Goal: Task Accomplishment & Management: Manage account settings

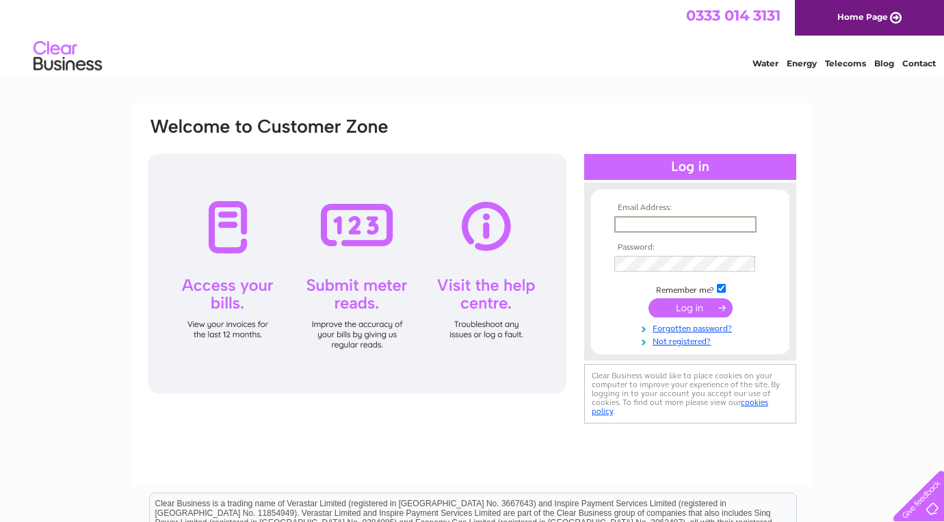
click at [686, 226] on input "text" at bounding box center [685, 224] width 142 height 16
paste input "[PERSON_NAME][EMAIL_ADDRESS][DOMAIN_NAME]"
type input "[PERSON_NAME][EMAIL_ADDRESS][DOMAIN_NAME]"
click at [691, 304] on input "submit" at bounding box center [691, 306] width 84 height 19
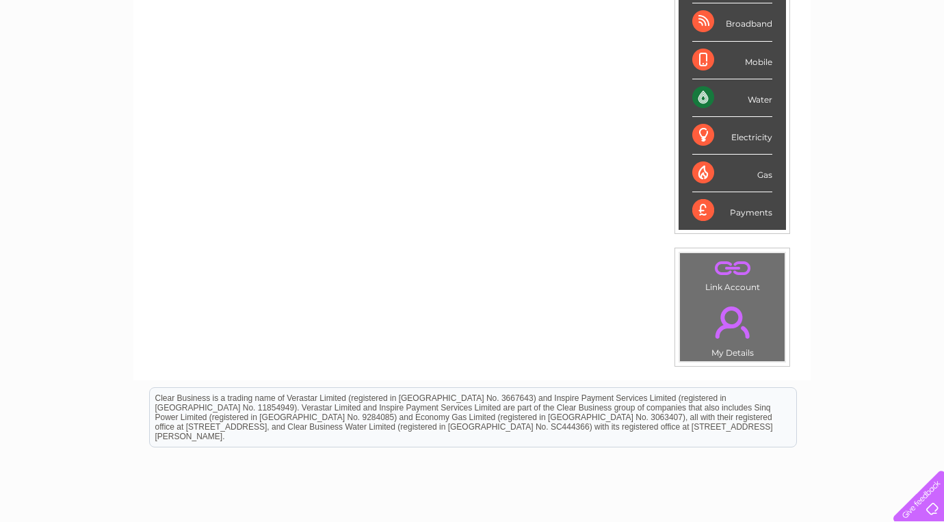
scroll to position [62, 0]
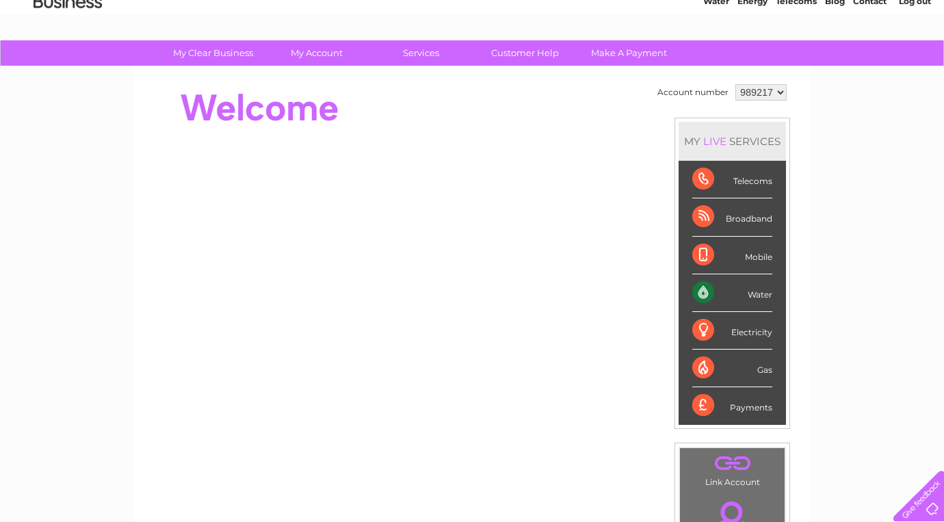
click at [744, 286] on div "Water" at bounding box center [732, 293] width 80 height 38
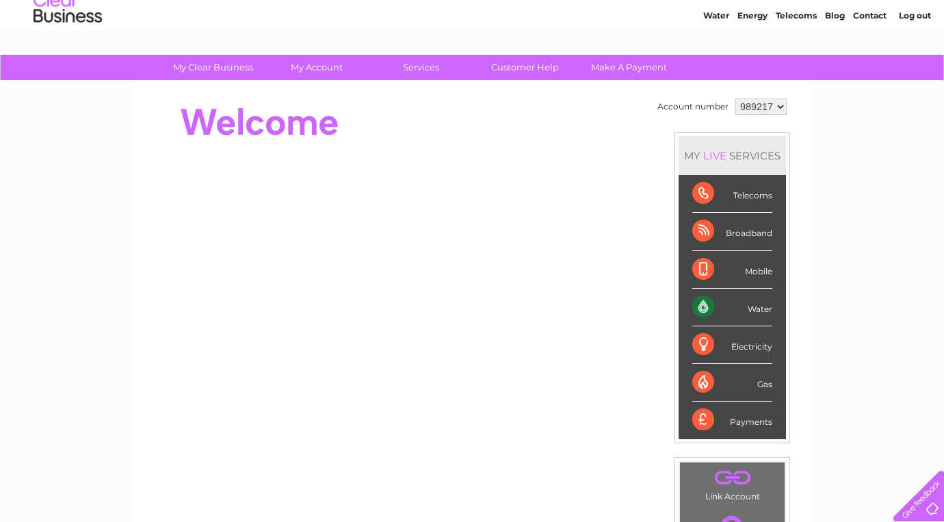
scroll to position [24, 0]
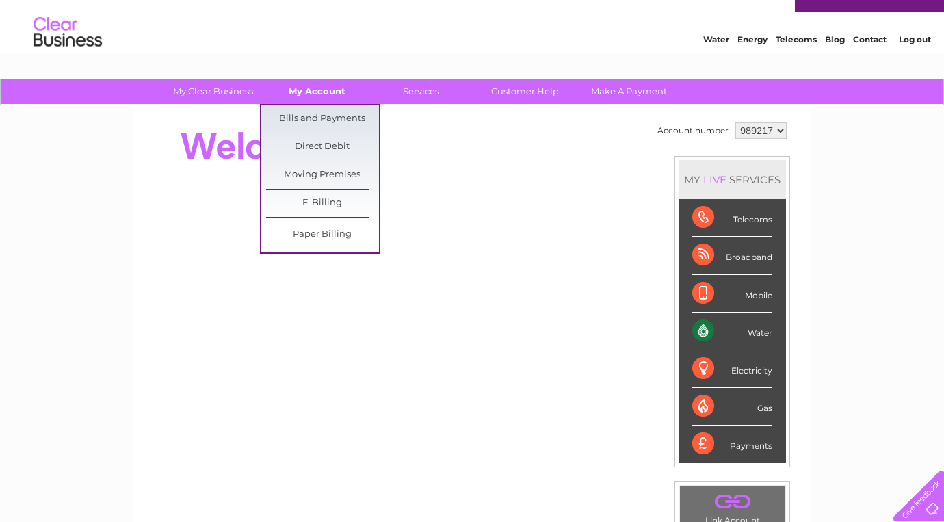
click at [298, 86] on link "My Account" at bounding box center [317, 91] width 113 height 25
click at [299, 111] on link "Bills and Payments" at bounding box center [322, 118] width 113 height 27
click at [298, 120] on link "Bills and Payments" at bounding box center [322, 118] width 113 height 27
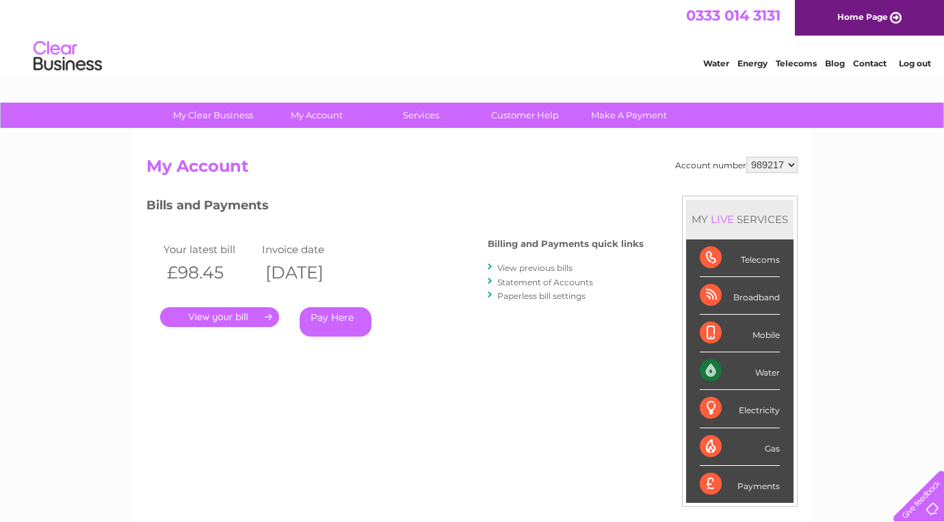
click at [255, 313] on link "." at bounding box center [219, 317] width 119 height 20
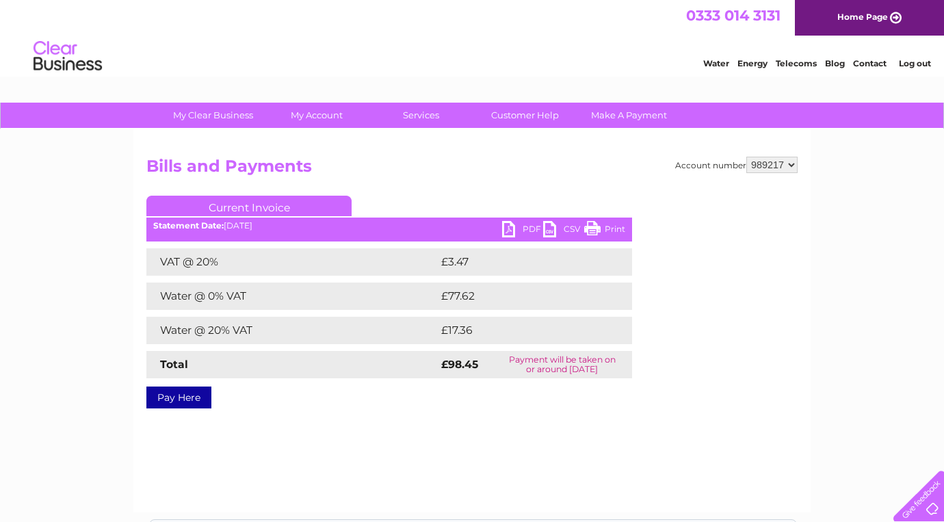
click at [520, 229] on link "PDF" at bounding box center [522, 231] width 41 height 20
